Goal: Transaction & Acquisition: Purchase product/service

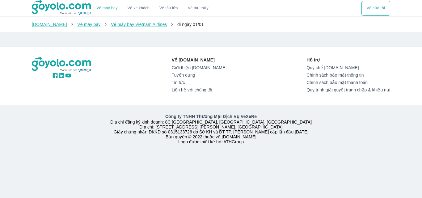
click at [377, 6] on button "Vé của tôi" at bounding box center [375, 8] width 29 height 15
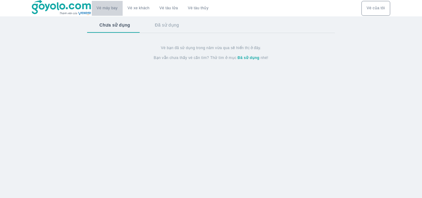
click at [101, 7] on link "Vé máy bay" at bounding box center [107, 8] width 21 height 5
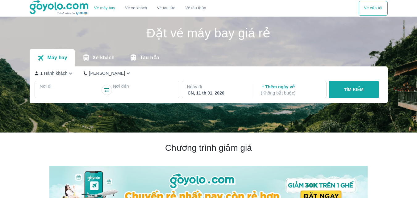
click at [55, 92] on div at bounding box center [70, 93] width 60 height 7
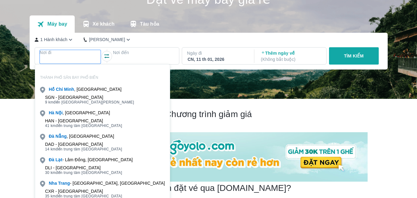
scroll to position [36, 0]
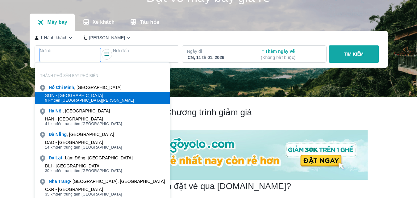
click at [85, 102] on span "9 km đến trung tâm [GEOGRAPHIC_DATA]" at bounding box center [89, 100] width 89 height 5
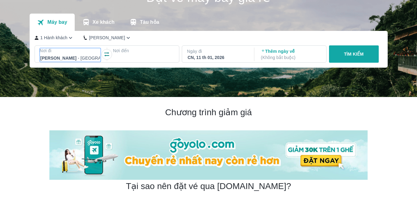
click at [69, 56] on div at bounding box center [70, 57] width 60 height 7
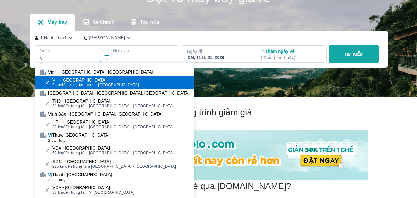
type input "vi"
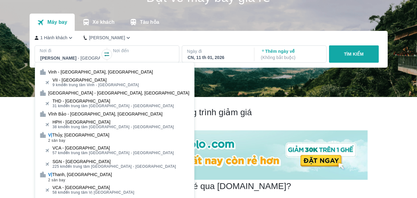
scroll to position [0, 0]
click at [81, 78] on div "VII - [GEOGRAPHIC_DATA]" at bounding box center [95, 80] width 86 height 5
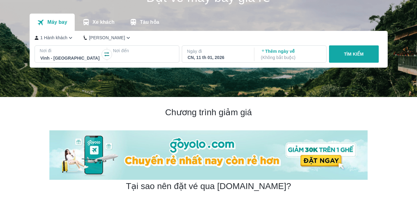
click at [135, 57] on div at bounding box center [144, 57] width 60 height 7
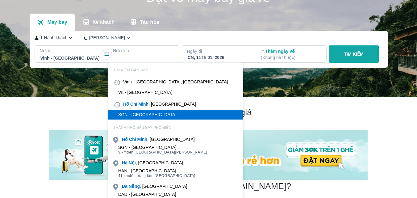
click at [160, 113] on div "SGN - Sân bay Tân Sơn Nhất" at bounding box center [147, 114] width 58 height 5
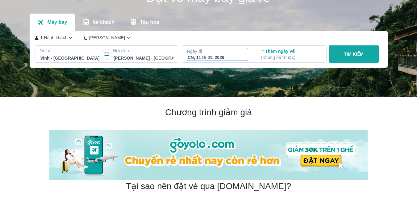
click at [227, 57] on div "CN, 11 th 01, 2026" at bounding box center [218, 57] width 60 height 6
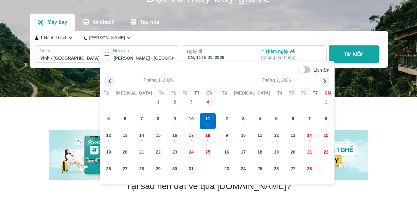
click at [361, 110] on h2 "Chương trình giảm giá" at bounding box center [208, 112] width 318 height 11
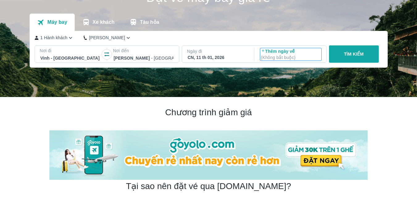
click at [294, 56] on p "( Không bắt buộc )" at bounding box center [291, 57] width 60 height 6
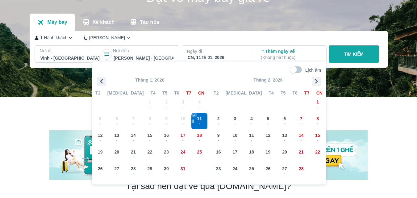
click at [356, 111] on h2 "Chương trình giảm giá" at bounding box center [208, 112] width 318 height 11
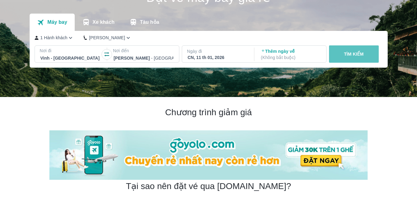
click at [347, 55] on p "TÌM KIẾM" at bounding box center [354, 54] width 20 height 6
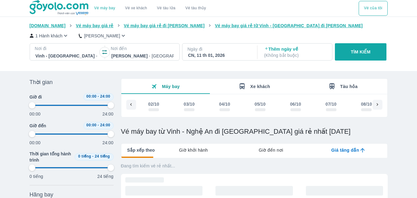
scroll to position [0, 3583]
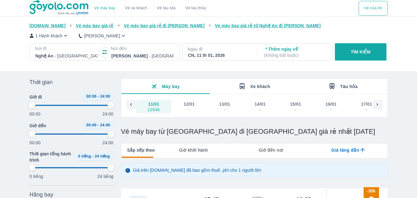
type input "97.9166666666667"
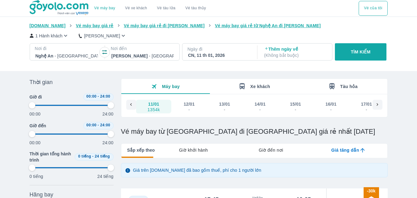
type input "97.9166666666667"
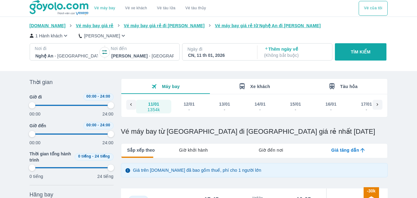
type input "97.9166666666667"
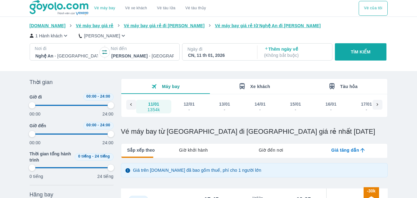
type input "97.9166666666667"
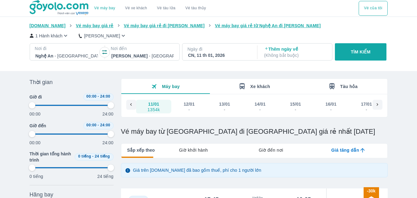
type input "97.9166666666667"
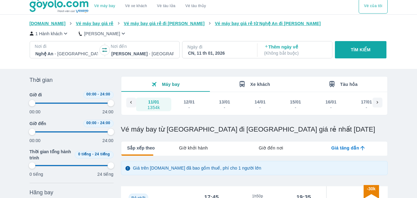
type input "97.9166666666667"
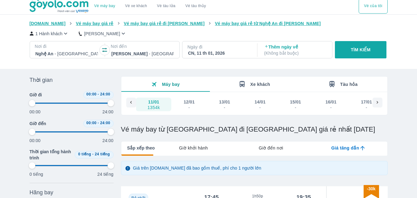
type input "97.9166666666667"
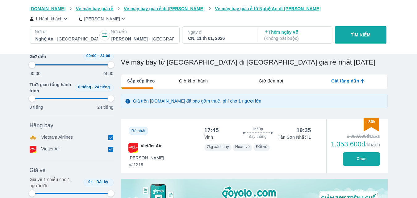
scroll to position [87, 0]
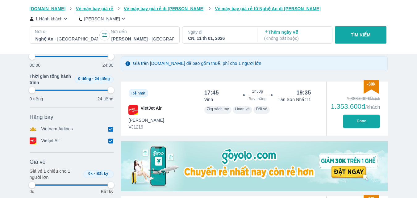
type input "97.9166666666667"
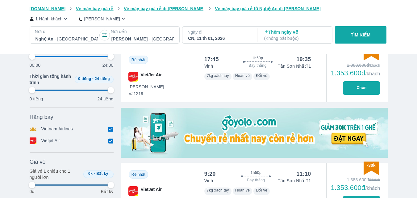
type input "97.9166666666667"
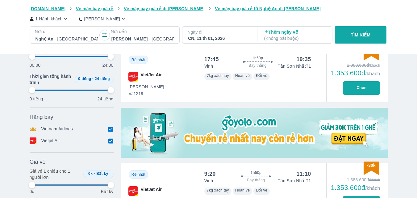
type input "97.9166666666667"
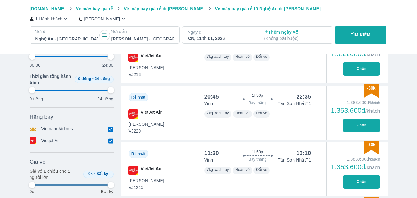
type input "97.9166666666667"
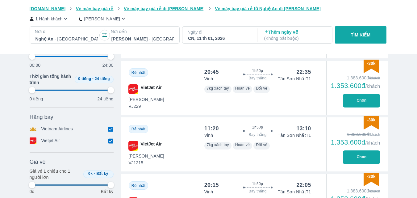
type input "97.9166666666667"
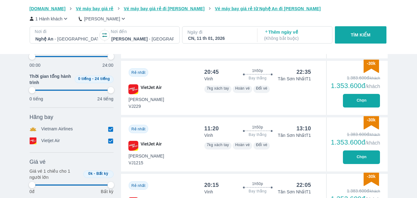
type input "97.9166666666667"
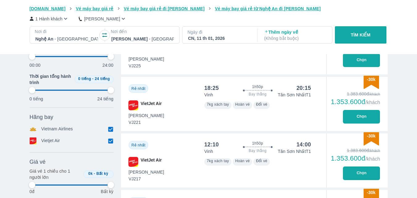
type input "97.9166666666667"
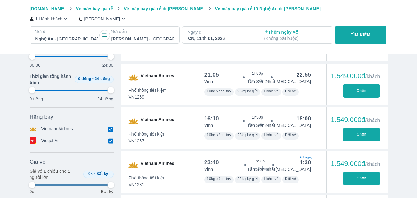
type input "97.9166666666667"
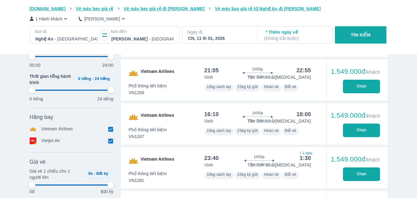
type input "97.9166666666667"
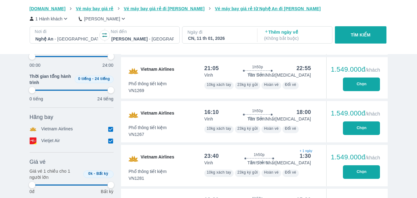
type input "97.9166666666667"
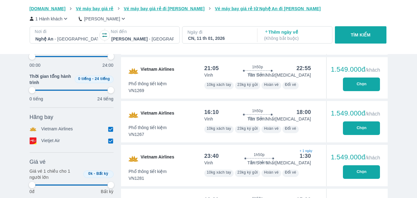
type input "97.9166666666667"
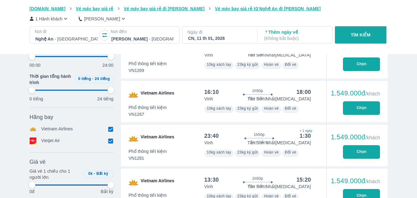
scroll to position [675, 0]
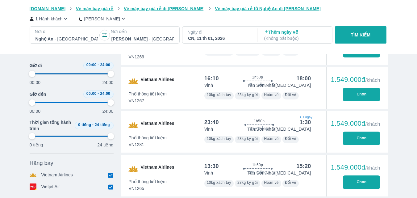
type input "97.9166666666667"
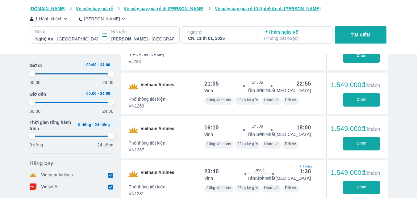
type input "97.9166666666667"
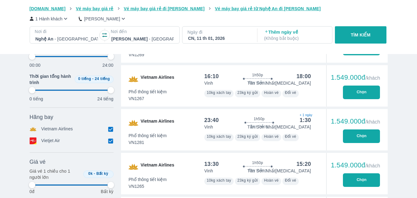
scroll to position [679, 0]
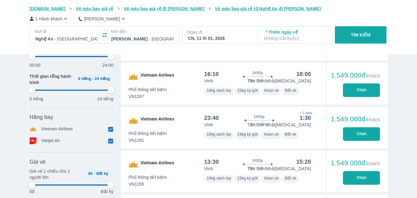
type input "97.9166666666667"
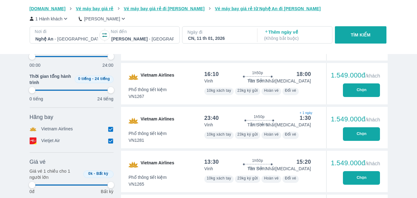
type input "97.9166666666667"
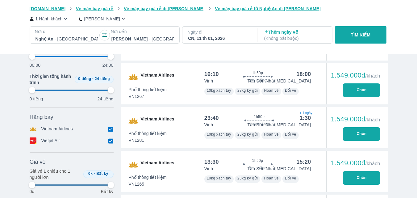
type input "97.9166666666667"
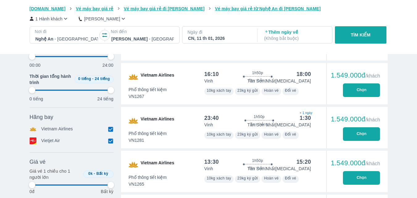
type input "97.9166666666667"
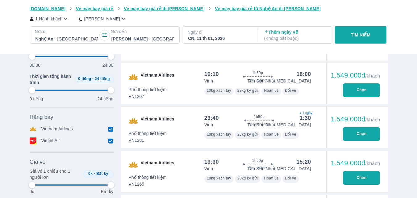
type input "97.9166666666667"
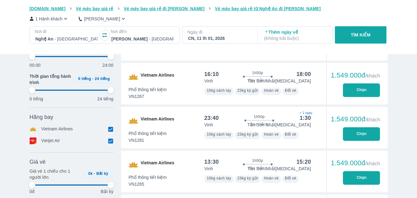
type input "97.9166666666667"
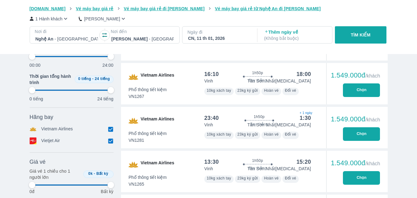
type input "97.9166666666667"
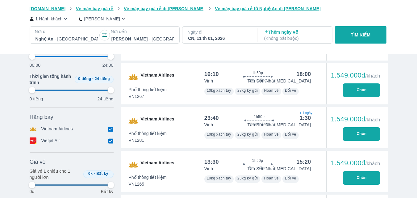
type input "97.9166666666667"
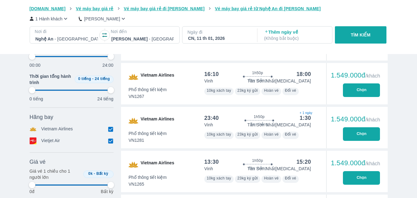
type input "97.9166666666667"
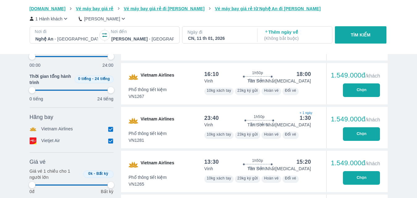
type input "97.9166666666667"
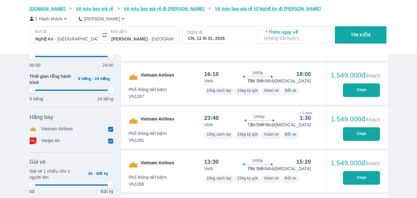
type input "97.9166666666667"
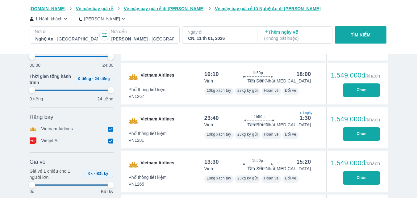
type input "97.9166666666667"
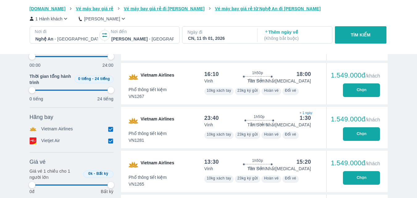
type input "97.9166666666667"
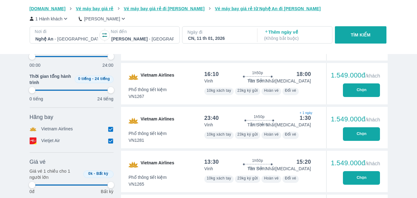
type input "97.9166666666667"
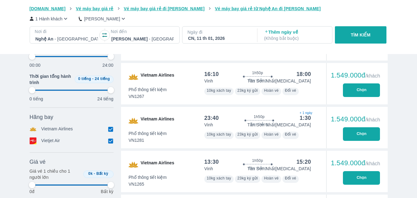
type input "97.9166666666667"
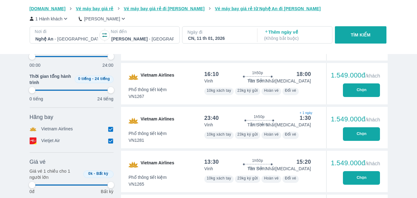
type input "97.9166666666667"
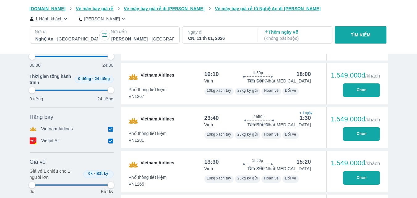
type input "97.9166666666667"
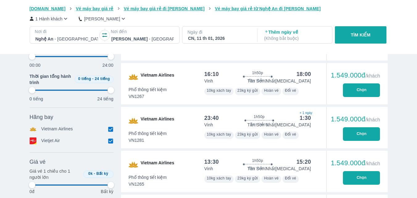
type input "97.9166666666667"
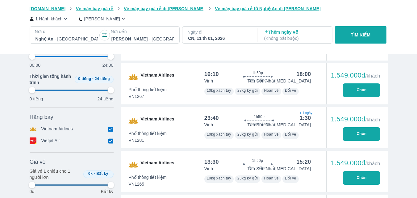
type input "97.9166666666667"
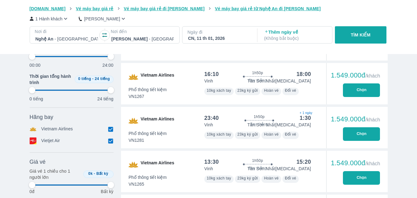
type input "97.9166666666667"
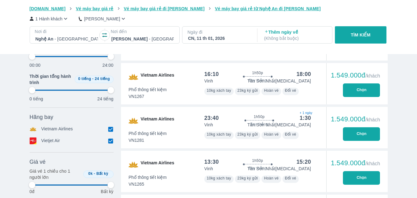
type input "97.9166666666667"
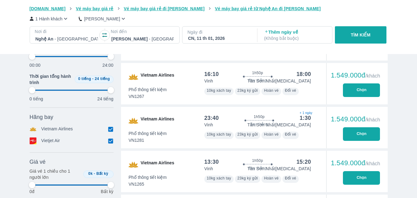
type input "97.9166666666667"
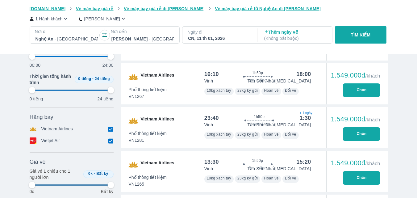
type input "97.9166666666667"
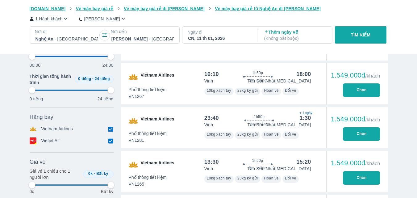
type input "97.9166666666667"
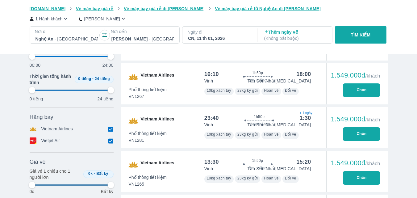
type input "97.9166666666667"
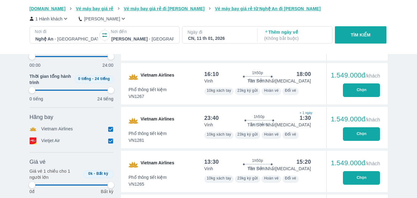
type input "97.9166666666667"
